Goal: Task Accomplishment & Management: Manage account settings

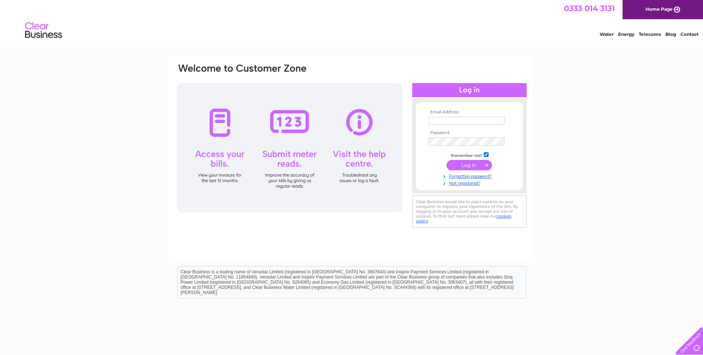
type input "info@fifeicearena.co.uk"
click at [474, 165] on input "submit" at bounding box center [469, 165] width 45 height 10
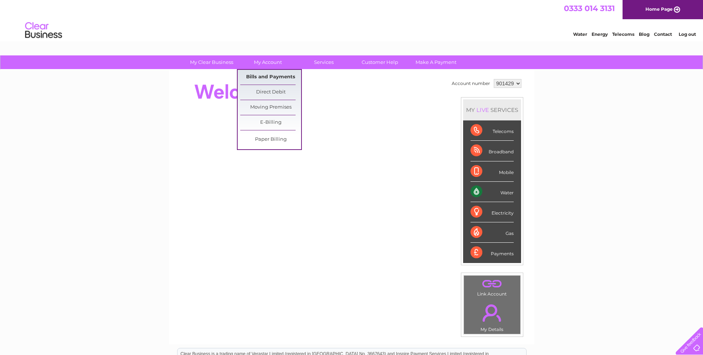
click at [260, 74] on link "Bills and Payments" at bounding box center [270, 77] width 61 height 15
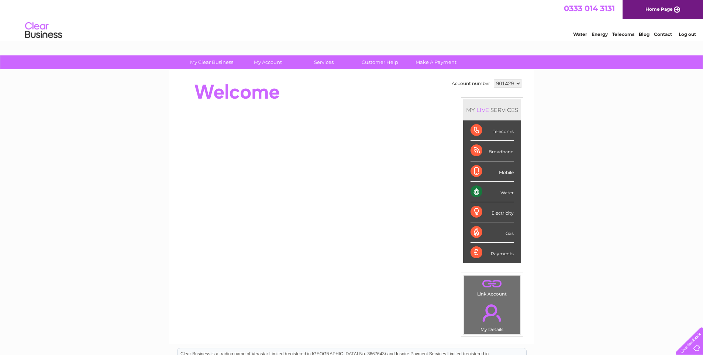
click at [503, 191] on div "Water" at bounding box center [492, 192] width 43 height 20
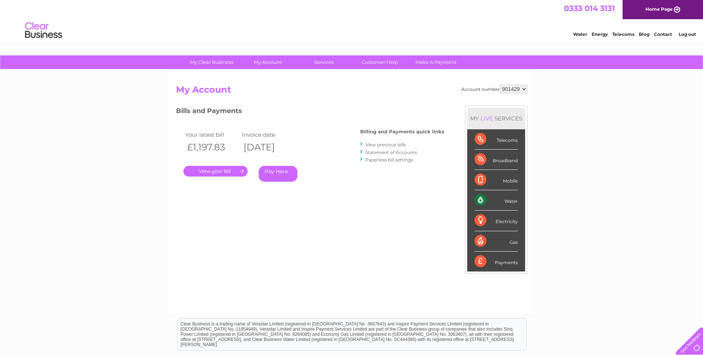
click at [226, 168] on link "." at bounding box center [216, 171] width 64 height 11
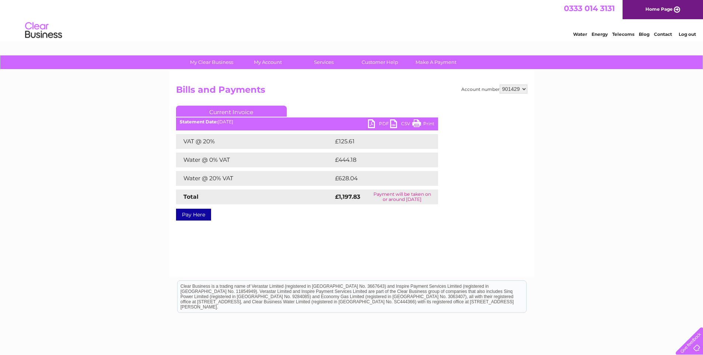
click at [373, 121] on link "PDF" at bounding box center [379, 124] width 22 height 11
